Goal: Task Accomplishment & Management: Manage account settings

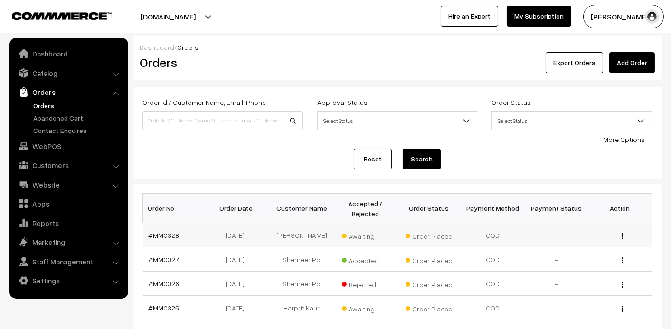
click at [349, 236] on span "Awaiting" at bounding box center [365, 235] width 47 height 12
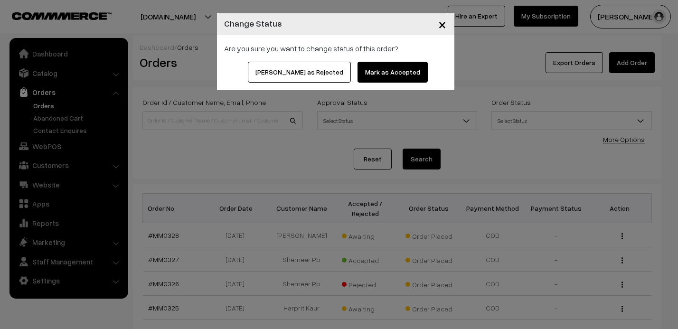
click at [383, 75] on button "Mark as Accepted" at bounding box center [393, 72] width 70 height 21
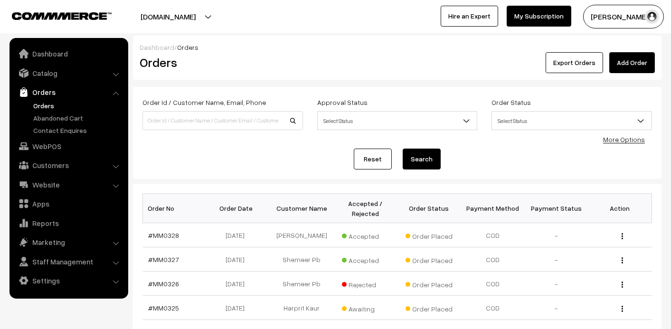
click at [56, 122] on link "Abandoned Cart" at bounding box center [78, 118] width 94 height 10
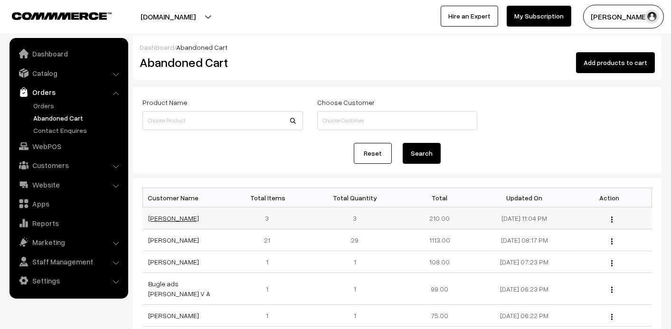
click at [166, 217] on link "Ruchita Bansal" at bounding box center [174, 218] width 51 height 8
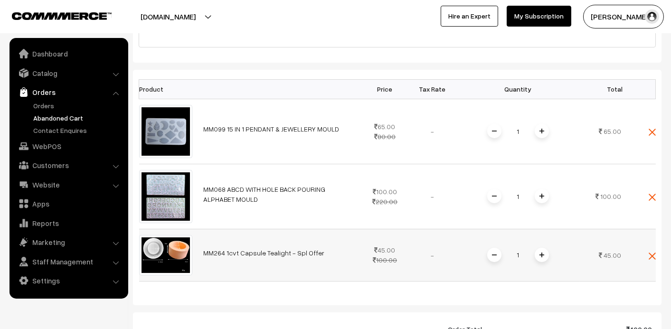
scroll to position [190, 0]
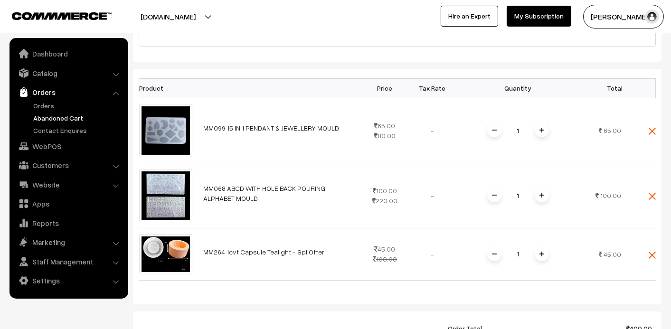
click at [46, 118] on link "Abandoned Cart" at bounding box center [78, 118] width 94 height 10
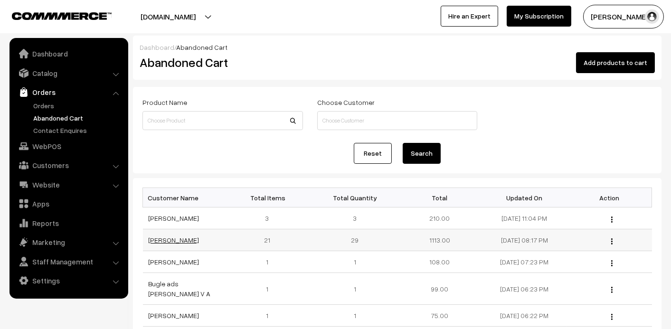
click at [190, 240] on link "[PERSON_NAME]" at bounding box center [174, 240] width 51 height 8
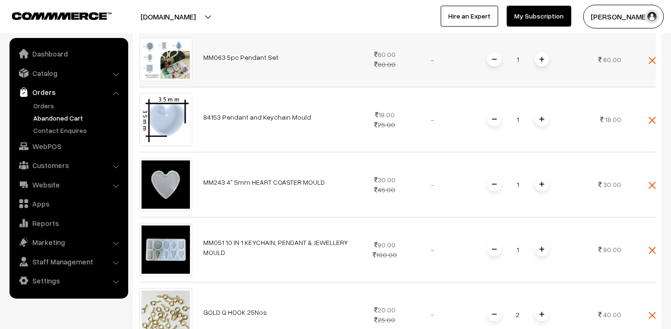
scroll to position [1045, 0]
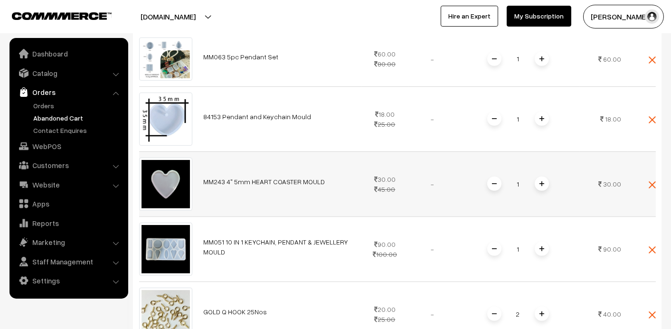
click at [375, 152] on td "30.00 45.00" at bounding box center [384, 184] width 47 height 65
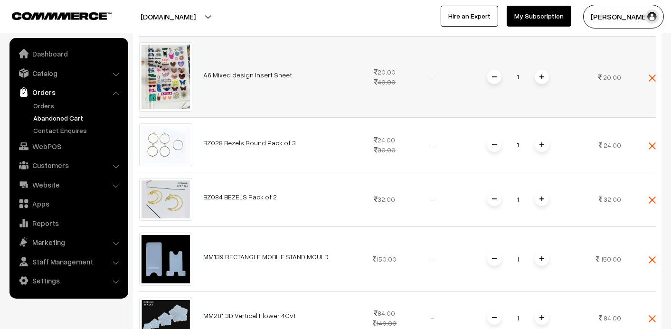
scroll to position [712, 0]
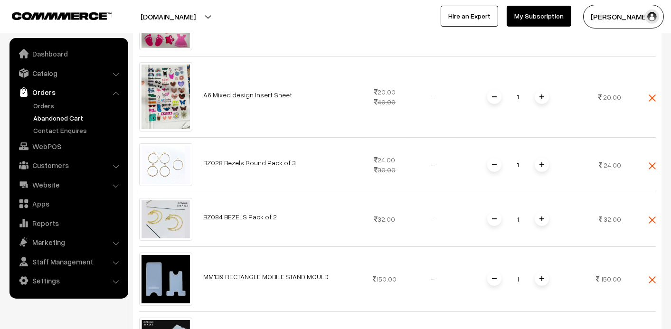
click at [57, 114] on link "Abandoned Cart" at bounding box center [78, 118] width 94 height 10
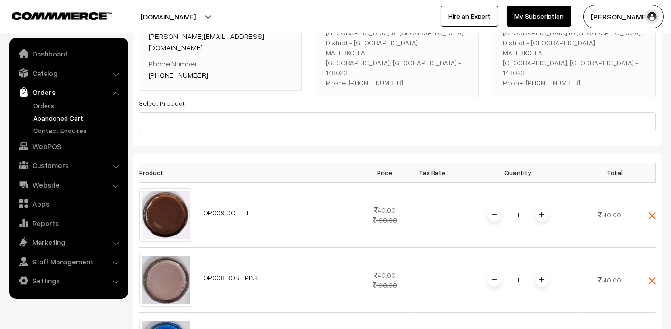
scroll to position [0, 0]
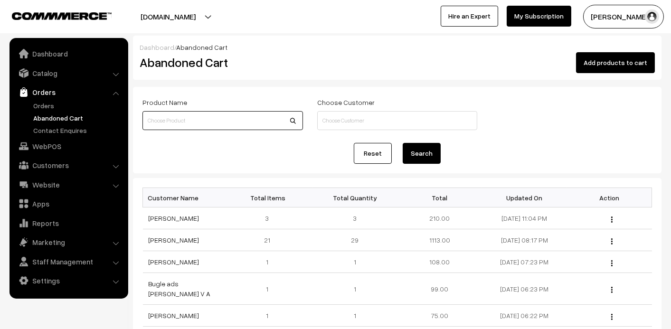
click at [182, 123] on input at bounding box center [222, 120] width 161 height 19
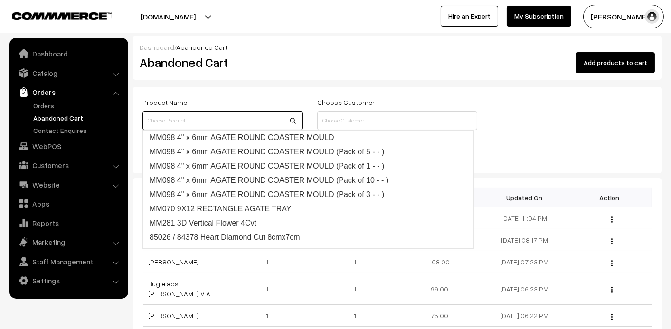
click at [190, 121] on input at bounding box center [222, 120] width 161 height 19
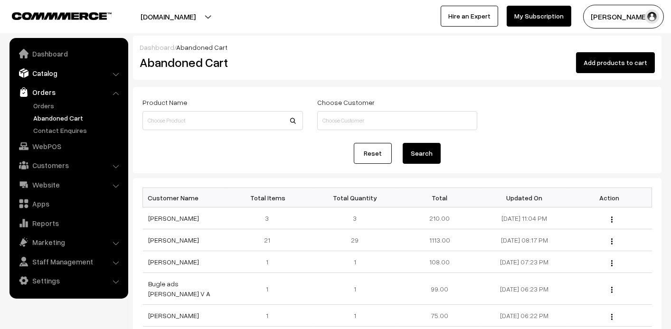
click at [54, 76] on link "Catalog" at bounding box center [68, 73] width 113 height 17
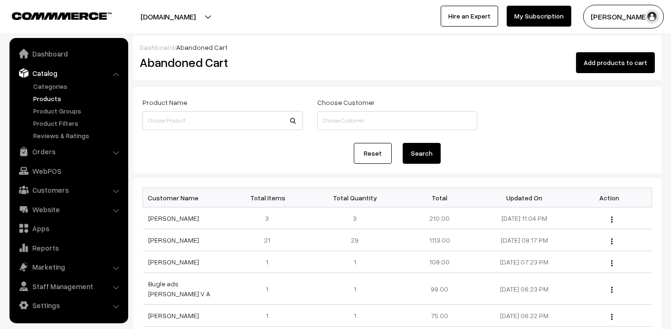
click at [51, 97] on link "Products" at bounding box center [78, 99] width 94 height 10
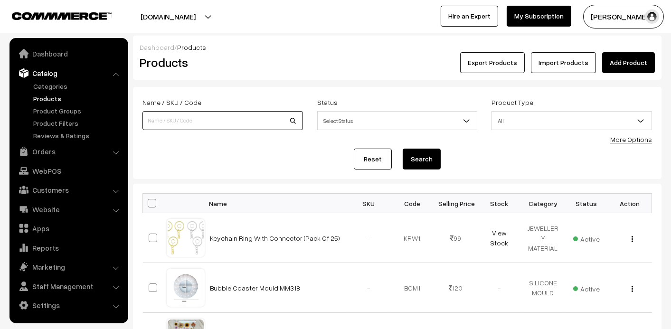
click at [186, 118] on input at bounding box center [222, 120] width 161 height 19
type input "2:1"
click at [403, 149] on button "Search" at bounding box center [422, 159] width 38 height 21
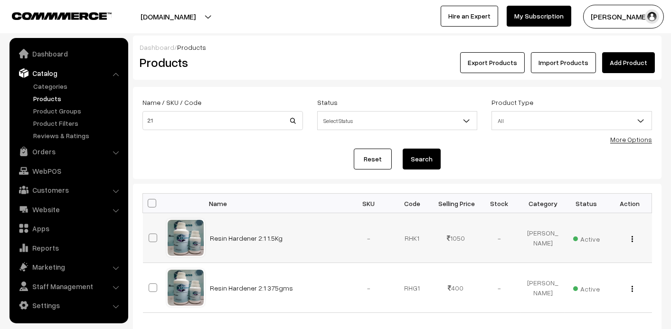
click at [597, 236] on span "Active" at bounding box center [586, 238] width 27 height 12
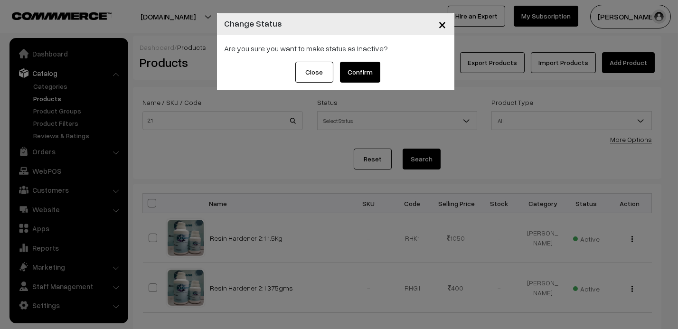
click at [375, 76] on button "Confirm" at bounding box center [360, 72] width 40 height 21
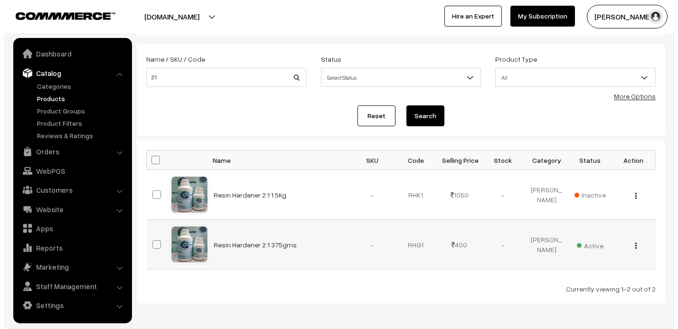
scroll to position [78, 0]
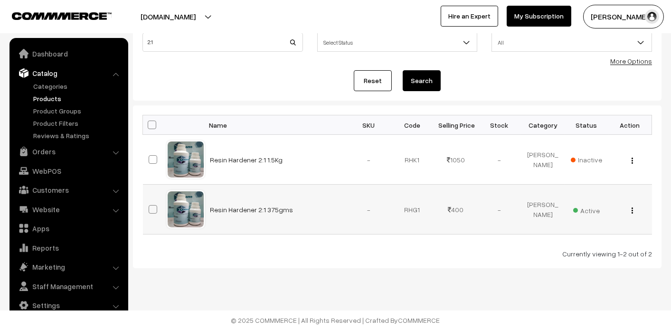
click at [592, 212] on span "Active" at bounding box center [586, 209] width 27 height 12
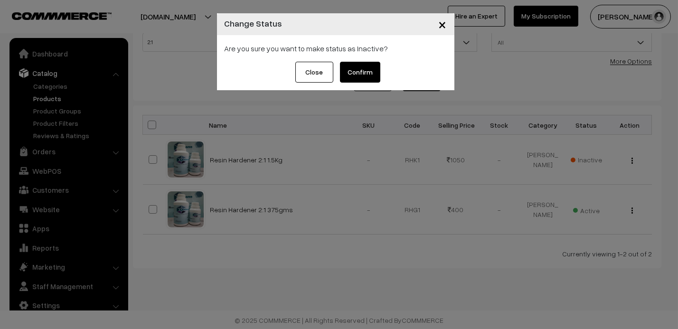
click at [374, 72] on button "Confirm" at bounding box center [360, 72] width 40 height 21
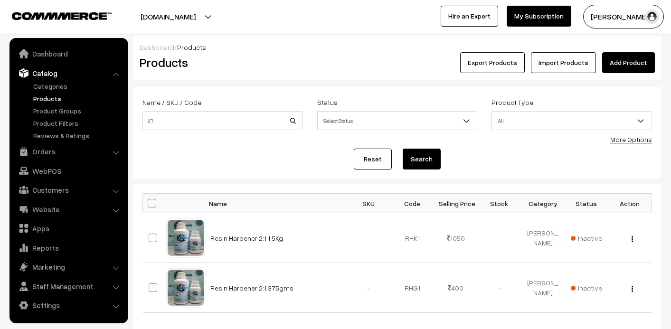
scroll to position [78, 0]
